Goal: Task Accomplishment & Management: Complete application form

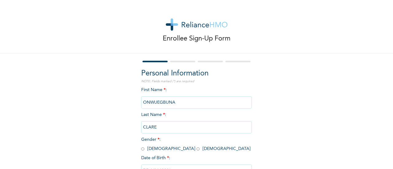
scroll to position [47, 0]
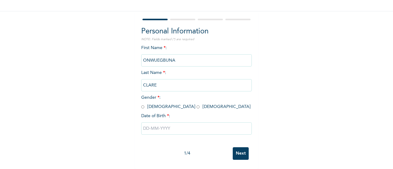
click at [196, 104] on input "radio" at bounding box center [197, 107] width 3 height 6
radio input "true"
click at [180, 128] on input "text" at bounding box center [196, 128] width 110 height 12
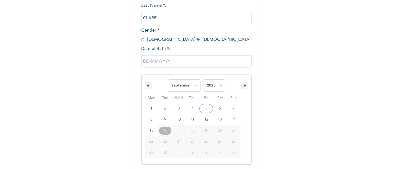
scroll to position [110, 0]
click at [182, 86] on select "January February March April May June July August September October November De…" at bounding box center [184, 85] width 33 height 12
select select "2"
click at [168, 79] on select "January February March April May June July August September October November De…" at bounding box center [184, 85] width 33 height 12
click at [209, 87] on select "2025 2024 2023 2022 2021 2020 2019 2018 2017 2016 2015 2014 2013 2012 2011 2010…" at bounding box center [213, 85] width 21 height 12
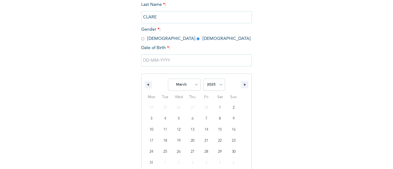
select select "1997"
click at [203, 79] on select "2025 2024 2023 2022 2021 2020 2019 2018 2017 2016 2015 2014 2013 2012 2011 2010…" at bounding box center [213, 85] width 21 height 12
type input "[DATE]"
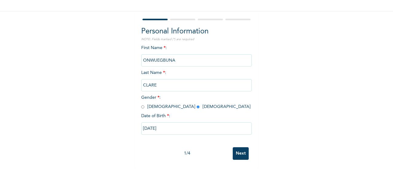
click at [236, 126] on input "[DATE]" at bounding box center [196, 128] width 110 height 12
select select "2"
select select "1997"
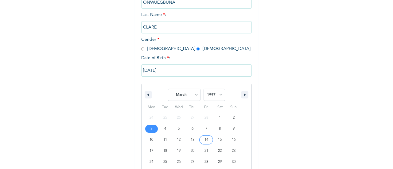
scroll to position [121, 0]
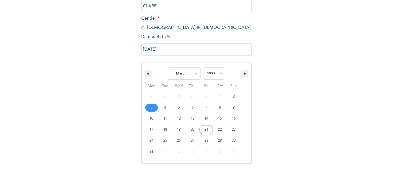
type input "[DATE]"
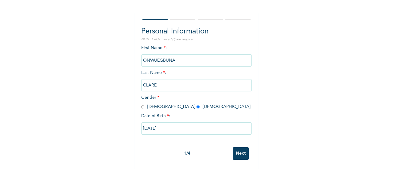
scroll to position [47, 0]
click at [240, 148] on input "Next" at bounding box center [241, 153] width 16 height 13
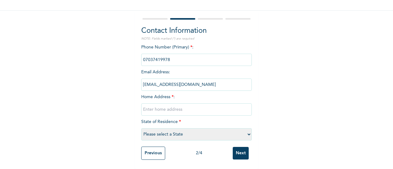
click at [168, 106] on input "text" at bounding box center [196, 109] width 110 height 12
paste input "House address: [STREET_ADDRESS][PERSON_NAME] ."
type input "House address: [STREET_ADDRESS][PERSON_NAME] ."
click at [241, 147] on input "Next" at bounding box center [241, 153] width 16 height 13
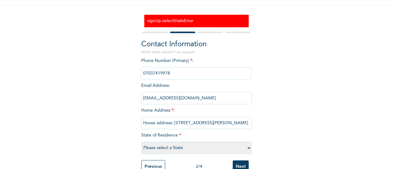
scroll to position [67, 0]
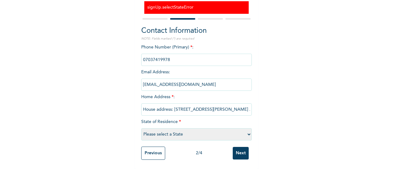
click at [152, 152] on input "Previous" at bounding box center [153, 153] width 24 height 13
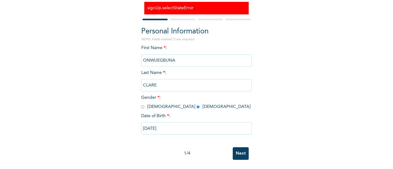
click at [241, 147] on input "Next" at bounding box center [241, 153] width 16 height 13
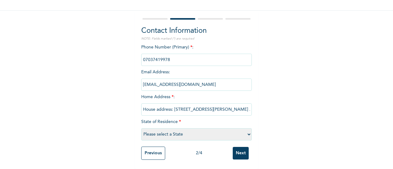
scroll to position [47, 0]
click at [199, 131] on select "Please select a State [PERSON_NAME] (FCT) [PERSON_NAME] Ibom [GEOGRAPHIC_DATA] …" at bounding box center [196, 134] width 110 height 12
click at [141, 128] on select "Please select a State [PERSON_NAME] (FCT) [PERSON_NAME] Ibom [GEOGRAPHIC_DATA] …" at bounding box center [196, 134] width 110 height 12
click at [178, 131] on select "Please select a State [PERSON_NAME] (FCT) [PERSON_NAME] Ibom [GEOGRAPHIC_DATA] …" at bounding box center [196, 134] width 110 height 12
select select "25"
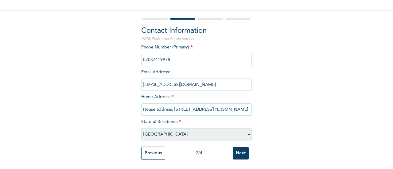
click at [141, 128] on select "Please select a State [PERSON_NAME] (FCT) [PERSON_NAME] Ibom [GEOGRAPHIC_DATA] …" at bounding box center [196, 134] width 110 height 12
click at [238, 147] on input "Next" at bounding box center [241, 153] width 16 height 13
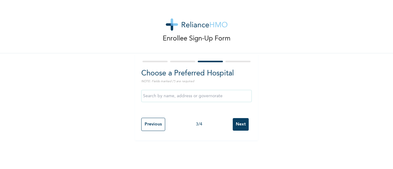
click at [180, 96] on input "text" at bounding box center [196, 96] width 110 height 12
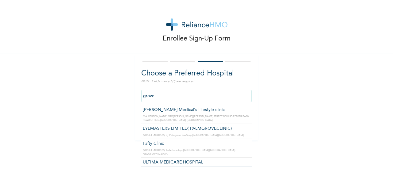
type input "[PERSON_NAME] Medical's Lifestyle clinic"
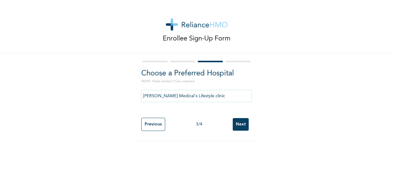
click at [238, 132] on div "Previous 3 / 4 Next" at bounding box center [196, 124] width 110 height 19
click at [237, 129] on input "Next" at bounding box center [241, 124] width 16 height 13
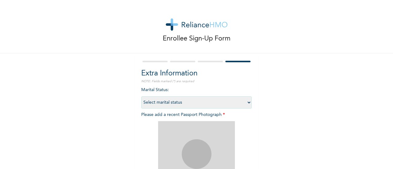
click at [172, 104] on select "Select marital status [DEMOGRAPHIC_DATA] Married [DEMOGRAPHIC_DATA] Widow/[DEMO…" at bounding box center [196, 102] width 110 height 12
select select "1"
click at [141, 96] on select "Select marital status [DEMOGRAPHIC_DATA] Married [DEMOGRAPHIC_DATA] Widow/[DEMO…" at bounding box center [196, 102] width 110 height 12
